Goal: Complete application form

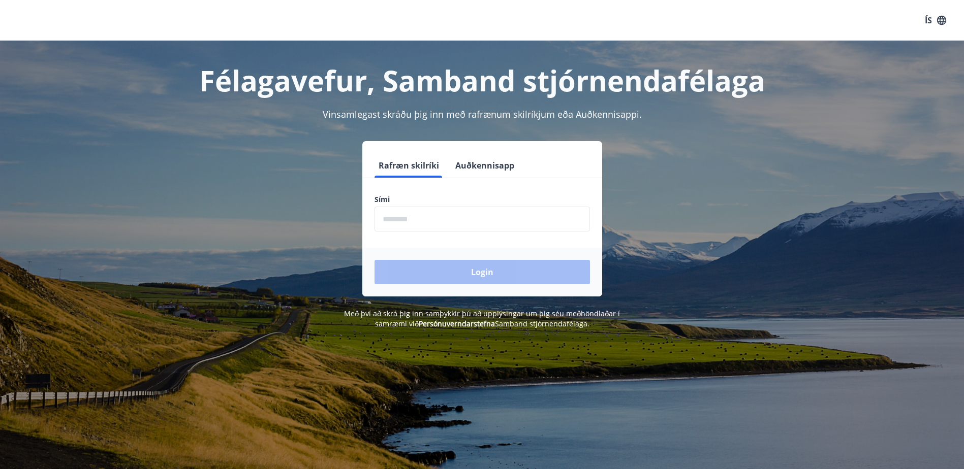
click at [442, 220] on input "phone" at bounding box center [481, 219] width 215 height 25
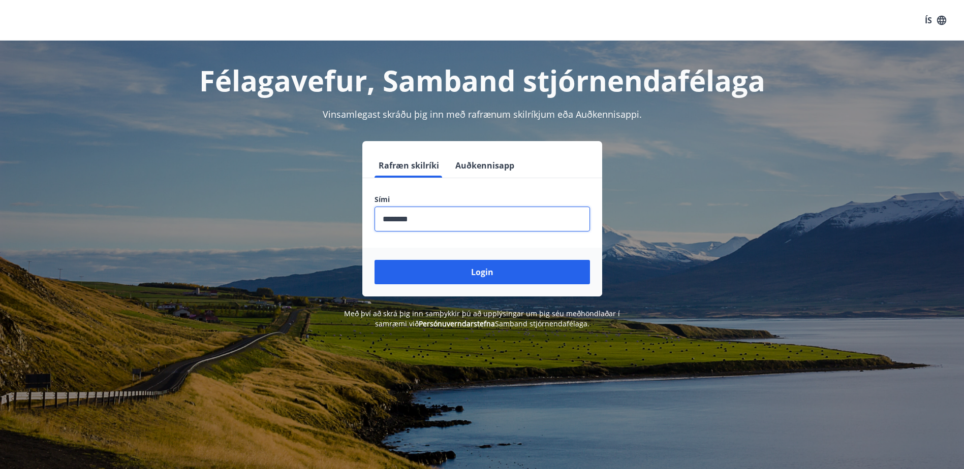
type input "********"
click at [374, 260] on button "Login" at bounding box center [481, 272] width 215 height 24
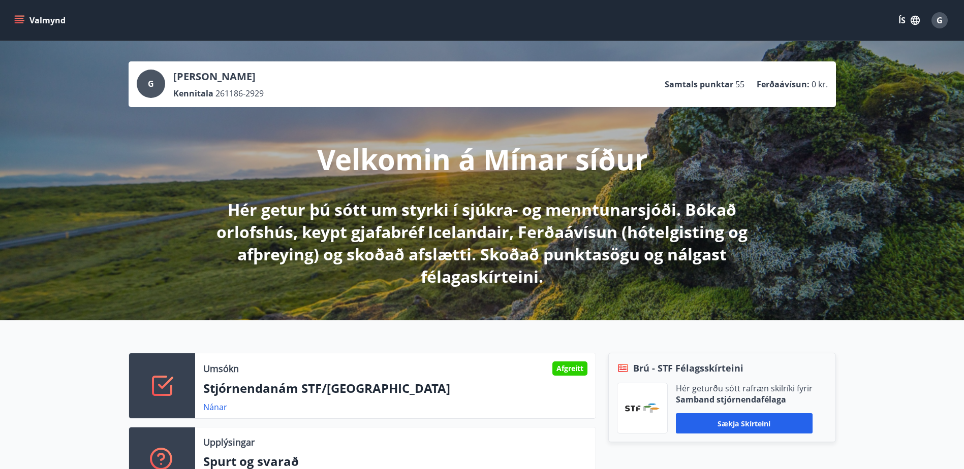
click at [22, 22] on icon "menu" at bounding box center [19, 20] width 10 height 10
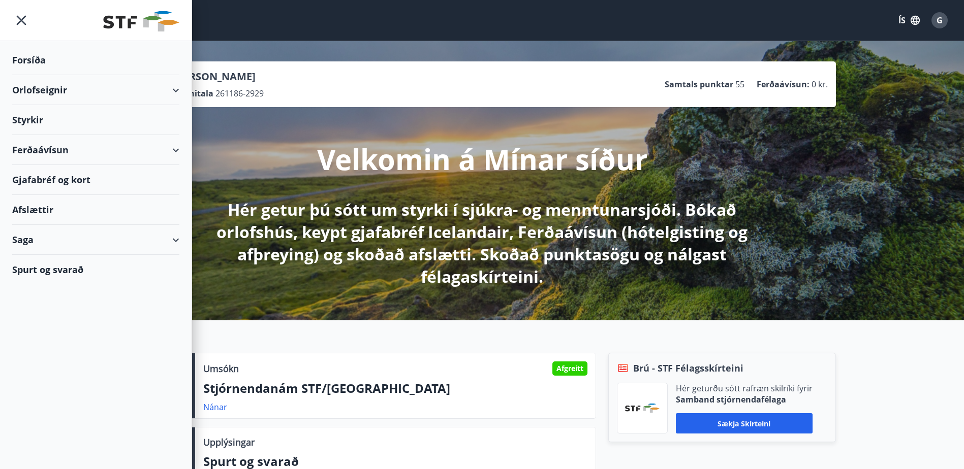
click at [74, 125] on div "Styrkir" at bounding box center [95, 120] width 167 height 30
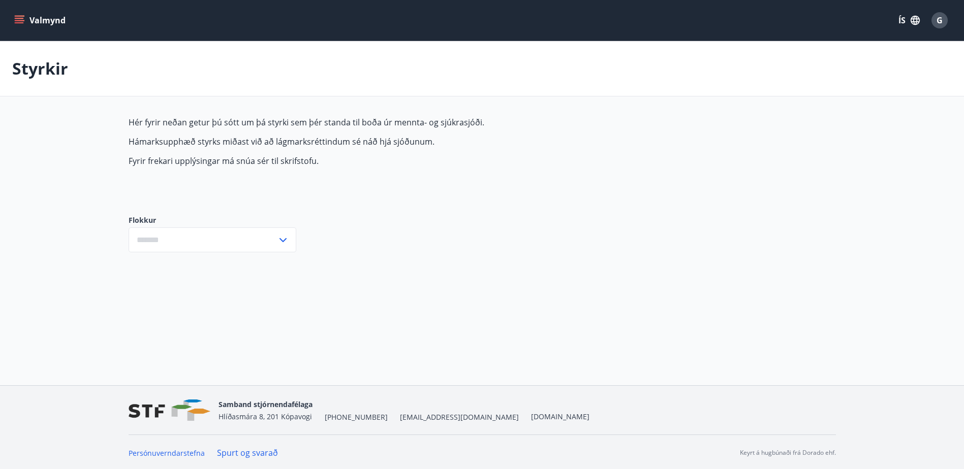
type input "***"
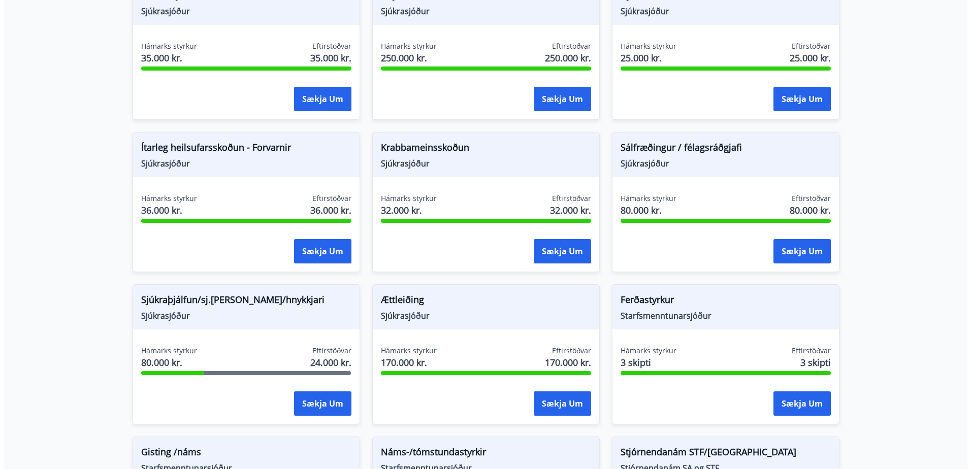
scroll to position [610, 0]
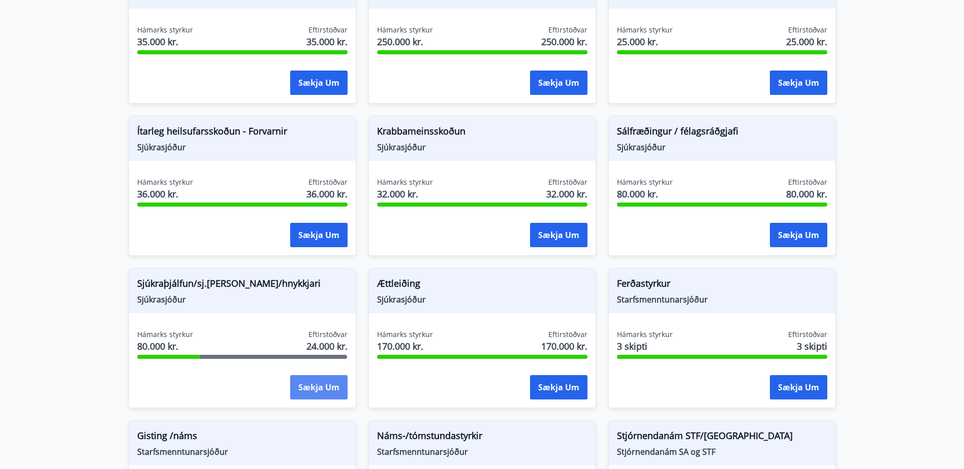
click at [314, 391] on button "Sækja um" at bounding box center [318, 387] width 57 height 24
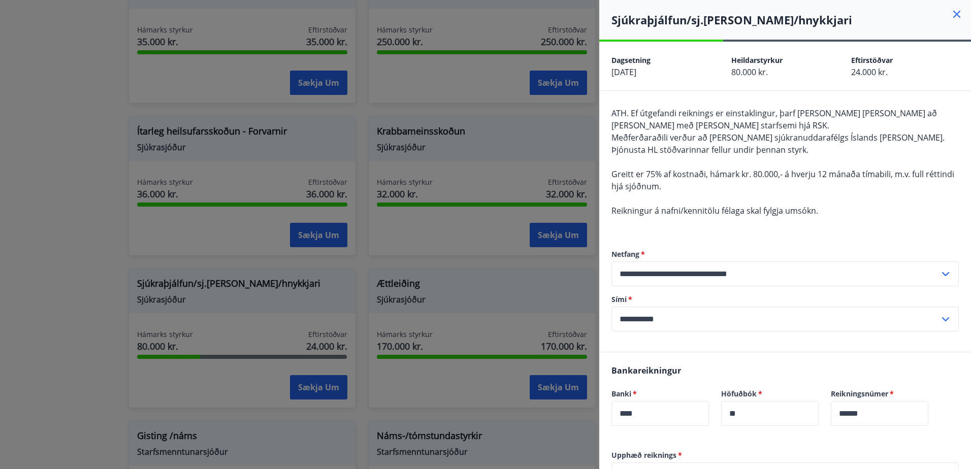
scroll to position [196, 0]
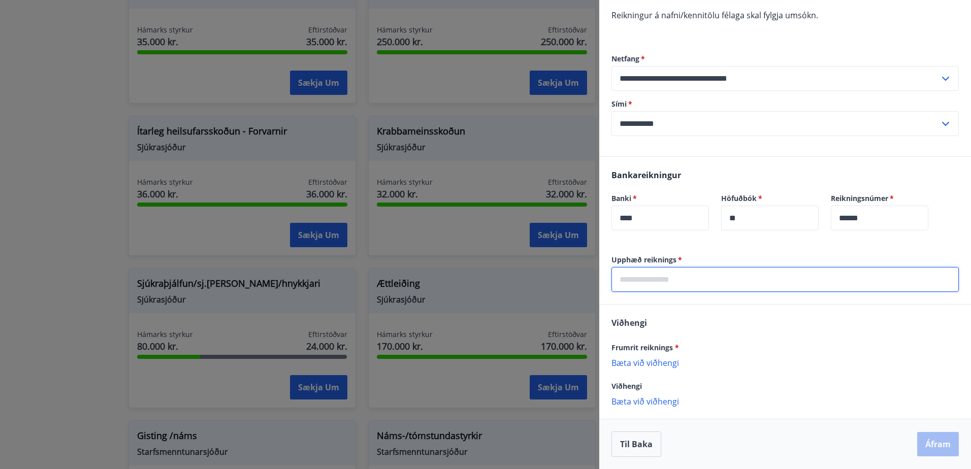
click at [674, 288] on input "text" at bounding box center [786, 279] width 348 height 25
type input "*****"
click at [644, 363] on p "Bæta við viðhengi" at bounding box center [786, 363] width 348 height 10
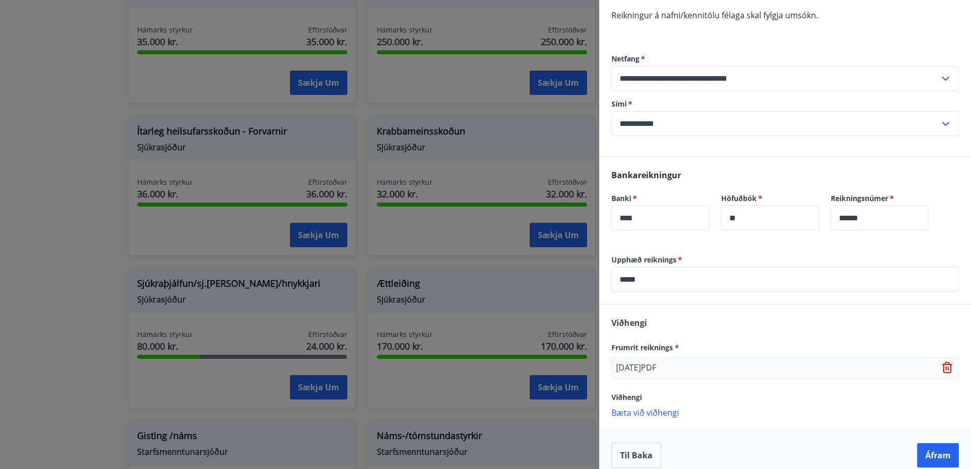
scroll to position [207, 0]
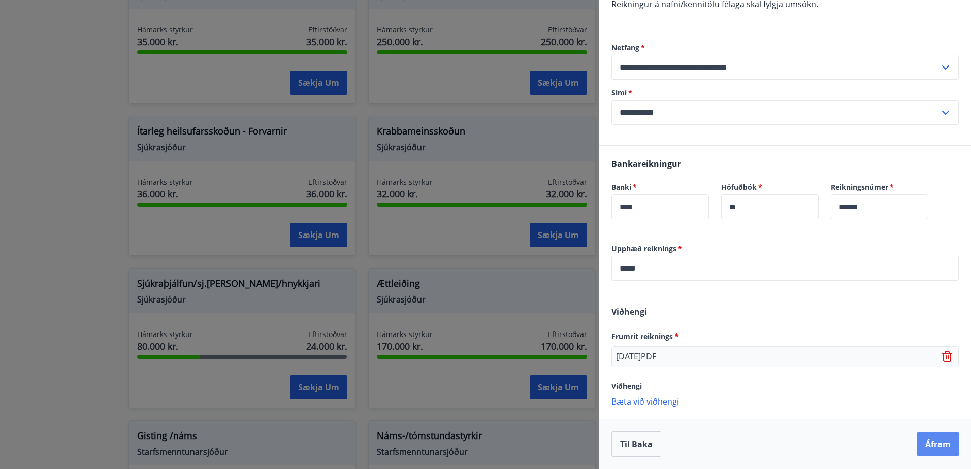
click at [934, 444] on button "Áfram" at bounding box center [939, 444] width 42 height 24
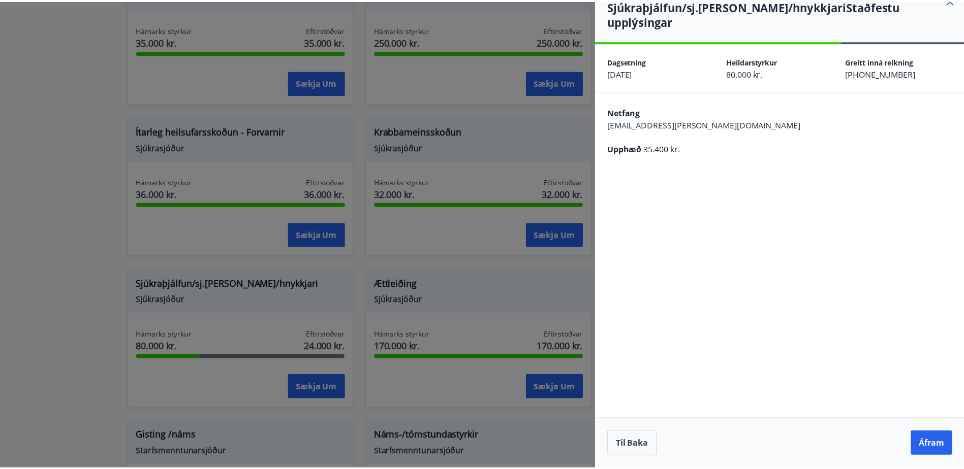
scroll to position [0, 0]
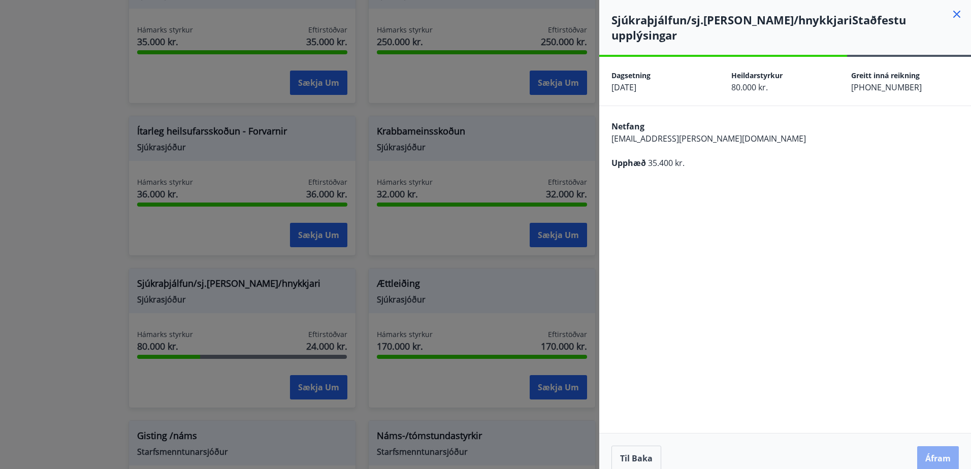
click at [936, 447] on button "Áfram" at bounding box center [939, 459] width 42 height 24
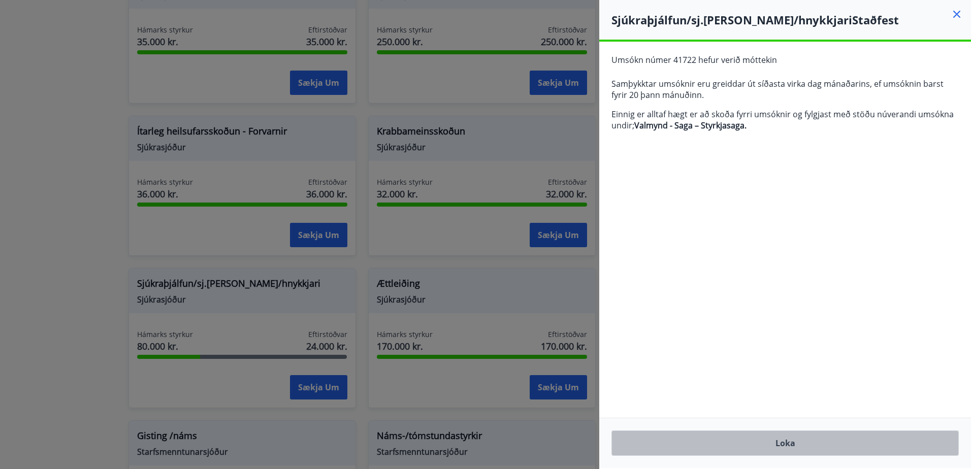
click at [776, 439] on button "Loka" at bounding box center [786, 443] width 348 height 25
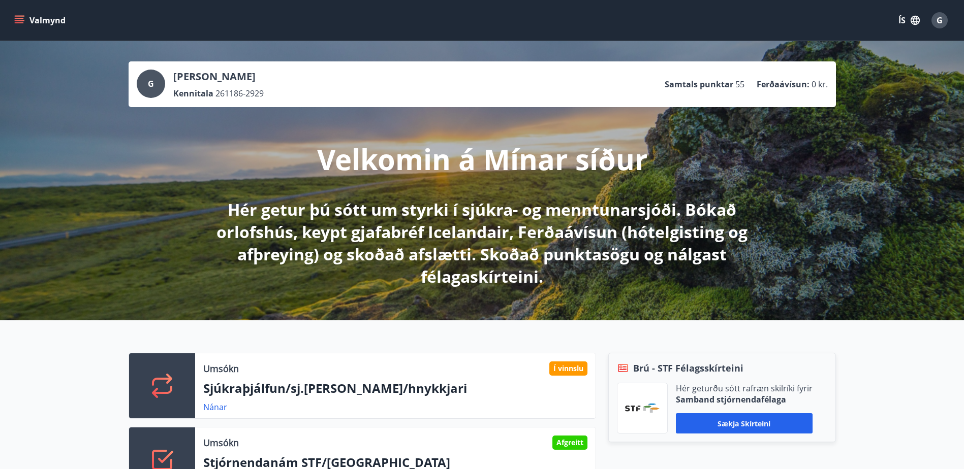
click at [24, 25] on button "Valmynd" at bounding box center [40, 20] width 57 height 18
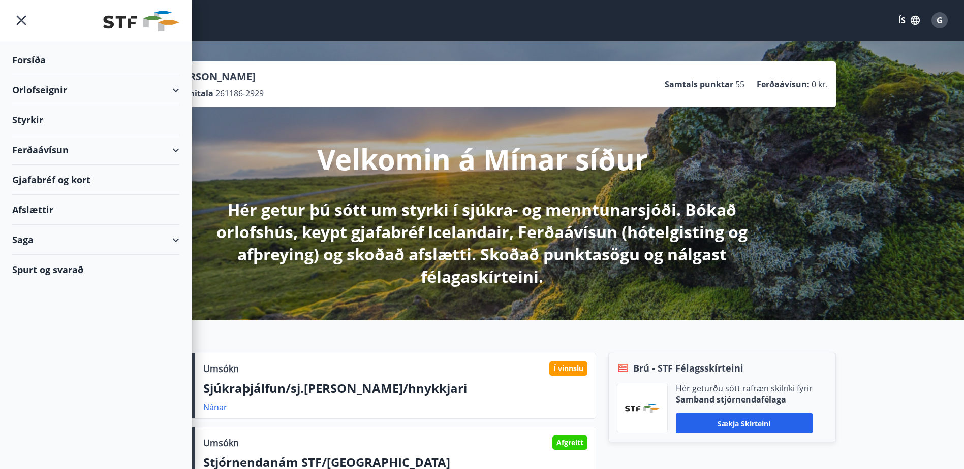
click at [81, 179] on div "Gjafabréf og kort" at bounding box center [95, 180] width 167 height 30
click at [172, 96] on div "Orlofseignir" at bounding box center [95, 90] width 167 height 30
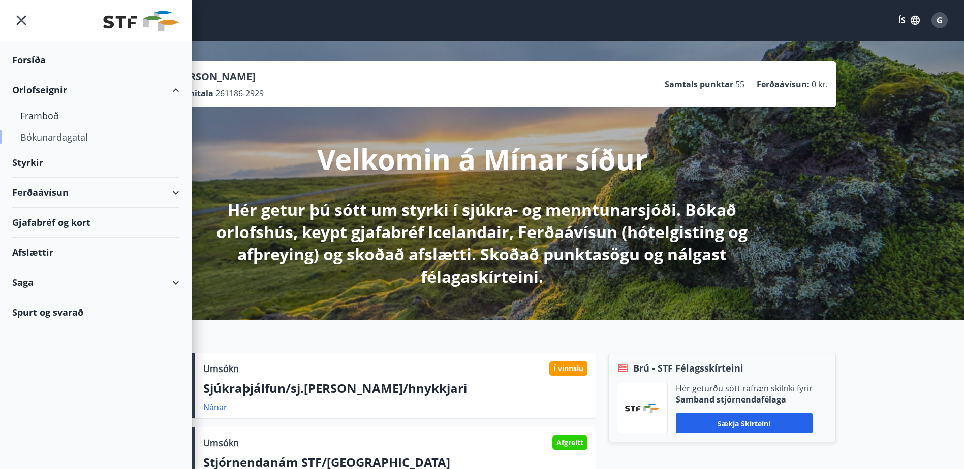
click at [74, 140] on div "Bókunardagatal" at bounding box center [95, 137] width 151 height 21
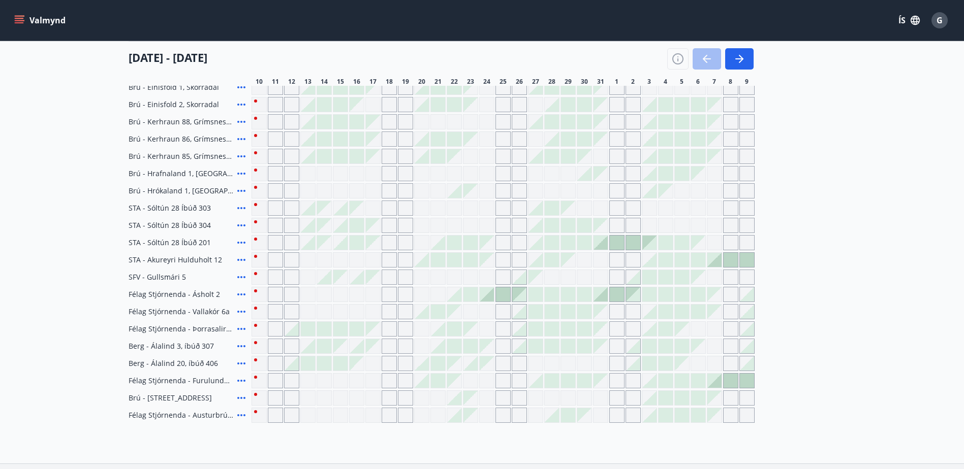
scroll to position [258, 0]
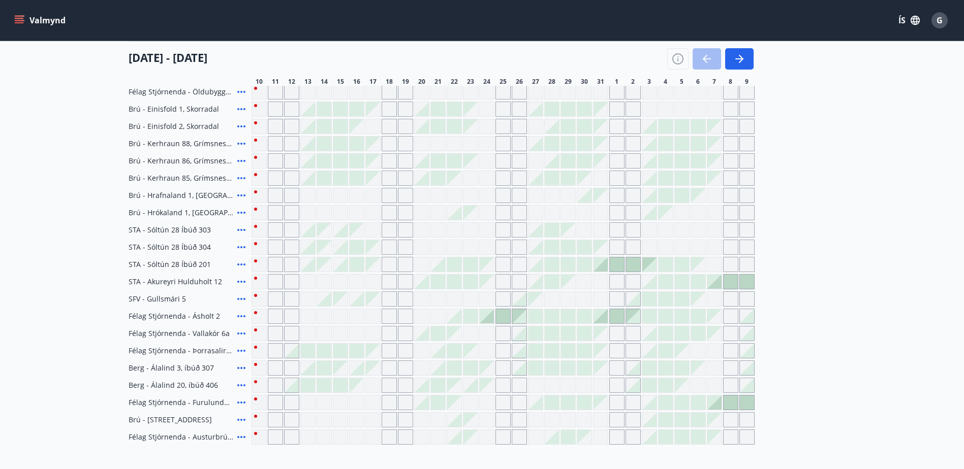
click at [327, 300] on div at bounding box center [324, 299] width 14 height 14
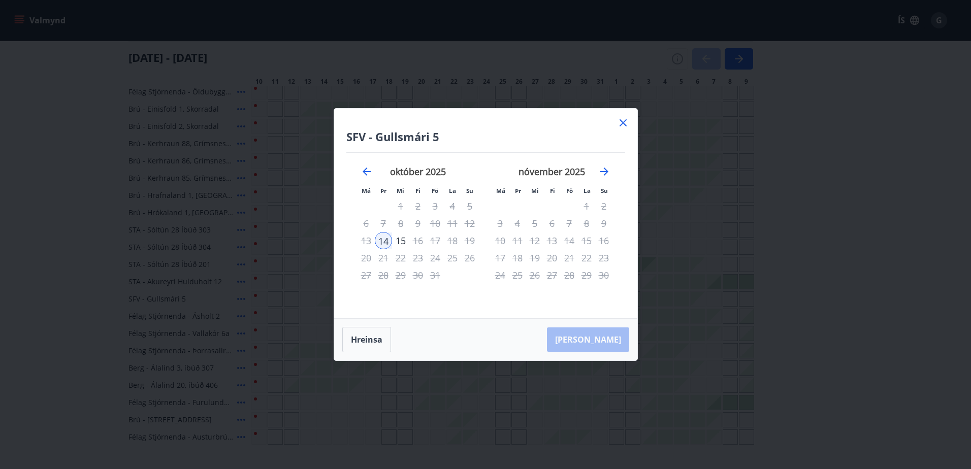
click at [620, 124] on icon at bounding box center [623, 123] width 12 height 12
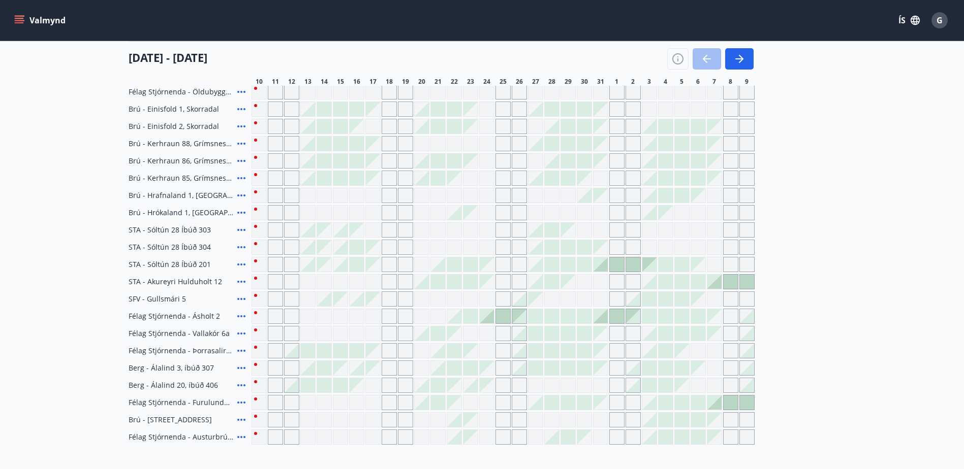
click at [624, 122] on div "Gráir dagar eru ekki bókanlegir" at bounding box center [616, 126] width 15 height 15
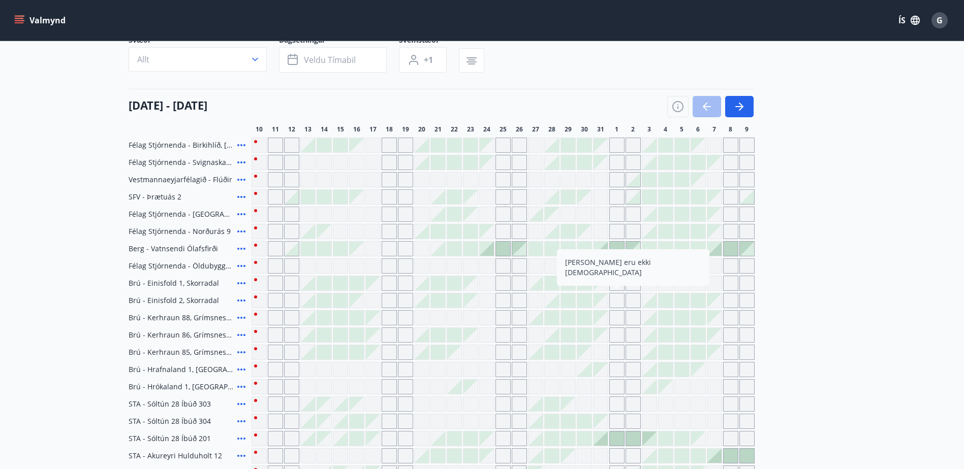
scroll to position [4, 0]
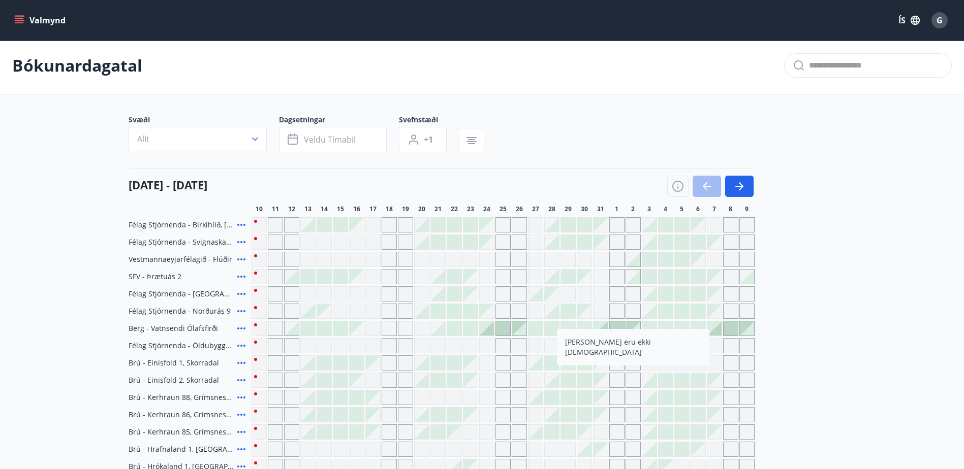
click at [735, 188] on icon "button" at bounding box center [739, 186] width 12 height 12
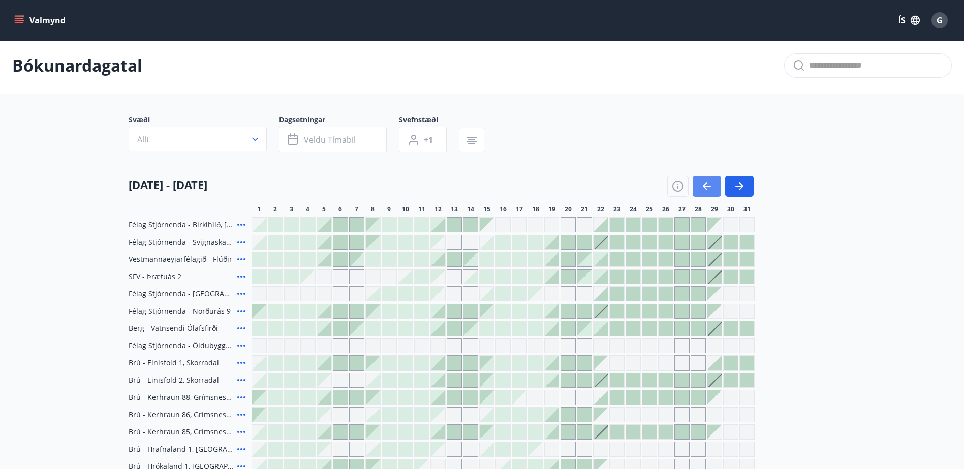
click at [711, 187] on icon "button" at bounding box center [707, 186] width 12 height 12
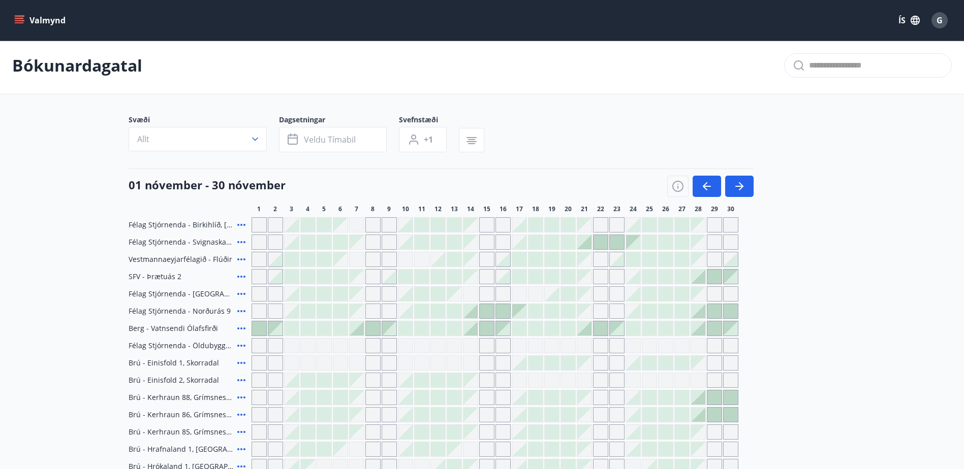
click at [242, 241] on icon at bounding box center [241, 242] width 12 height 12
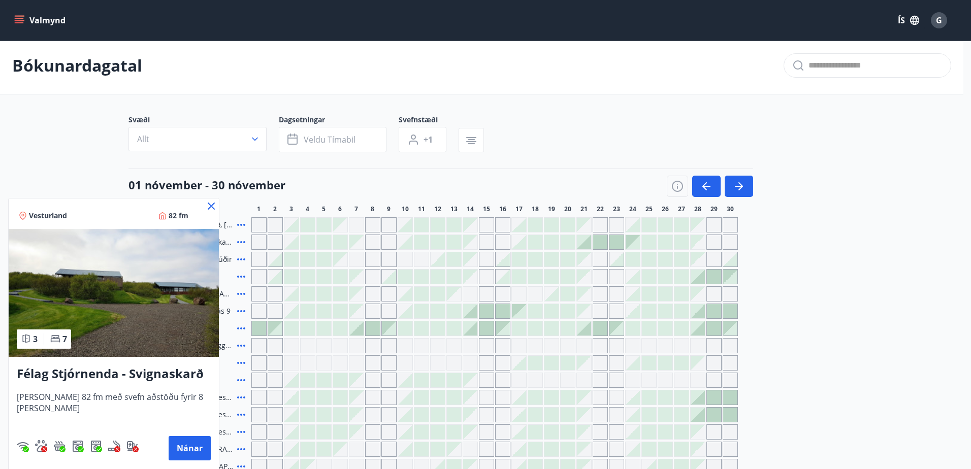
click at [210, 206] on icon at bounding box center [211, 206] width 7 height 7
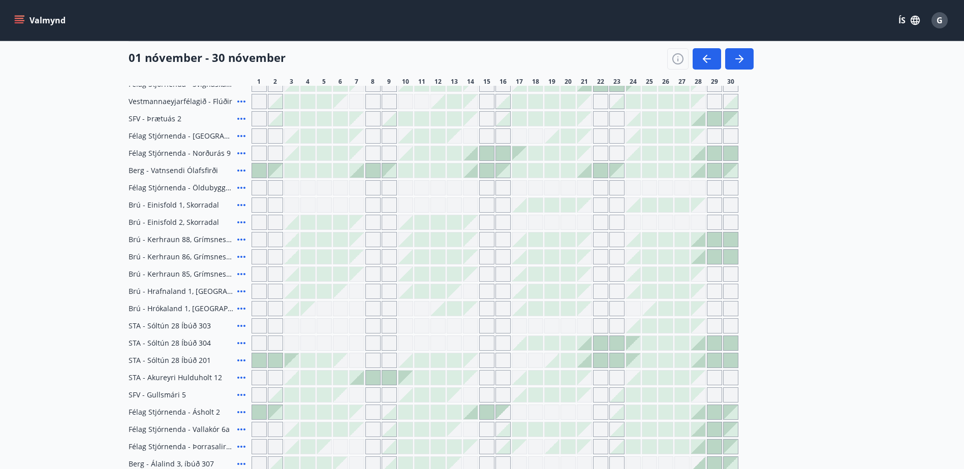
scroll to position [156, 0]
